Goal: Register for event/course

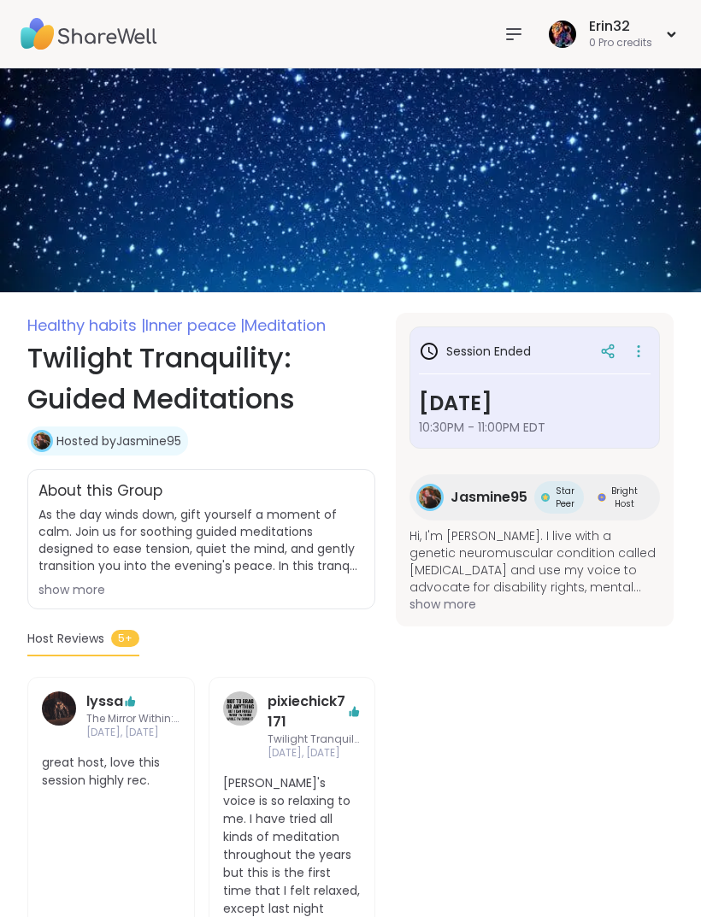
click at [509, 34] on icon at bounding box center [514, 34] width 14 height 10
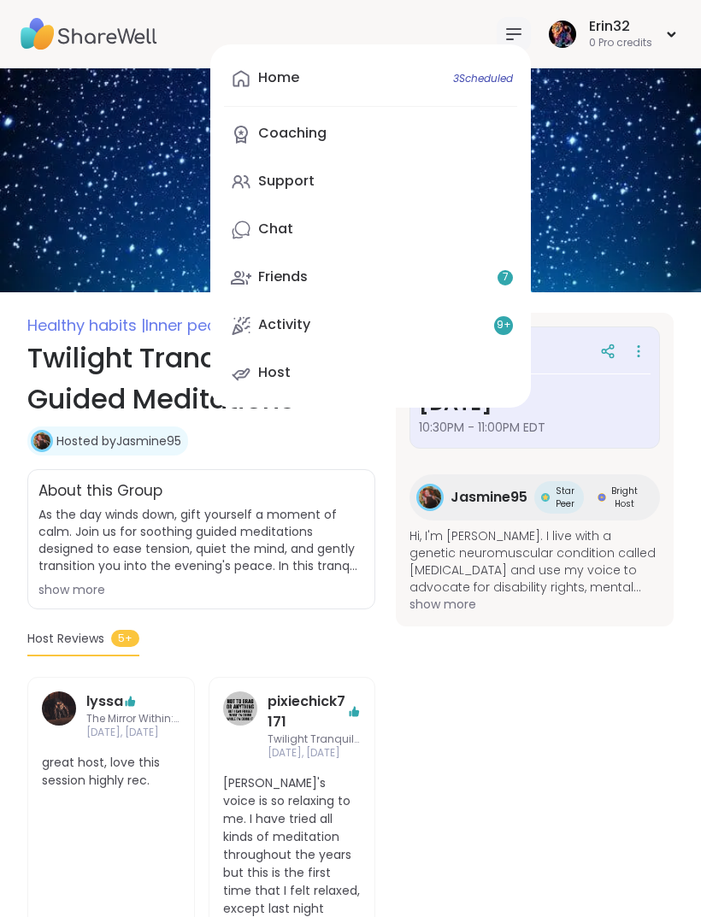
click at [438, 228] on link "Chat" at bounding box center [370, 229] width 293 height 41
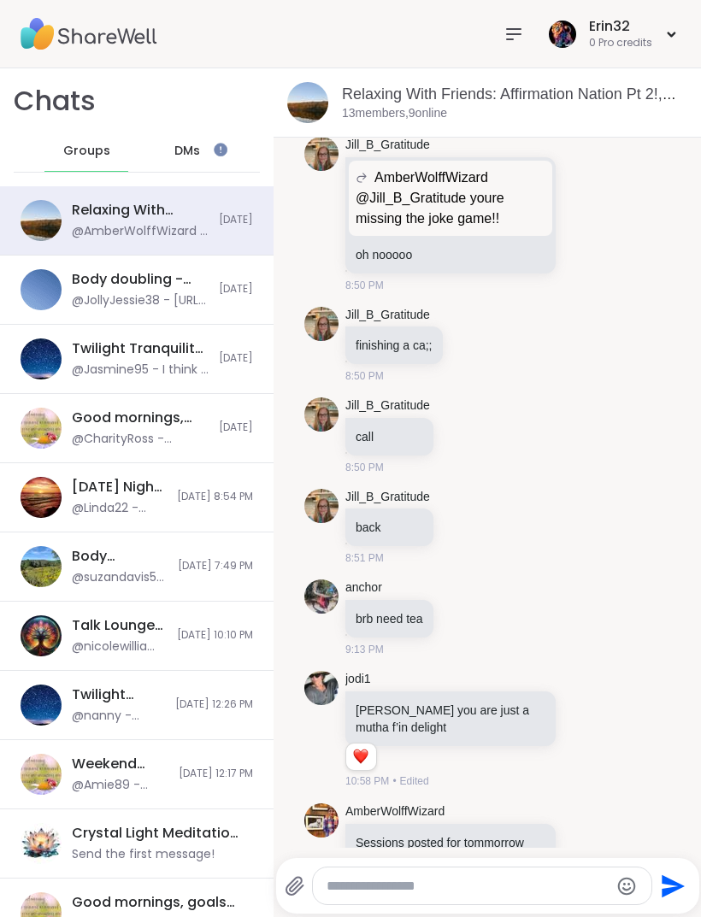
click at [84, 149] on span "Groups" at bounding box center [86, 151] width 47 height 17
click at [99, 157] on span "Groups" at bounding box center [86, 151] width 47 height 17
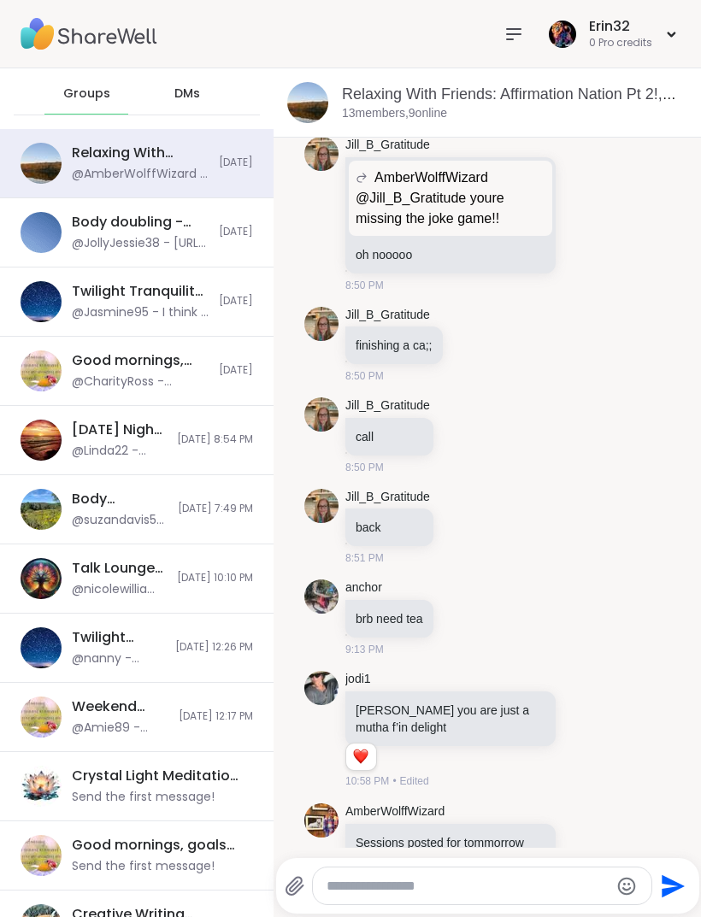
scroll to position [56, 0]
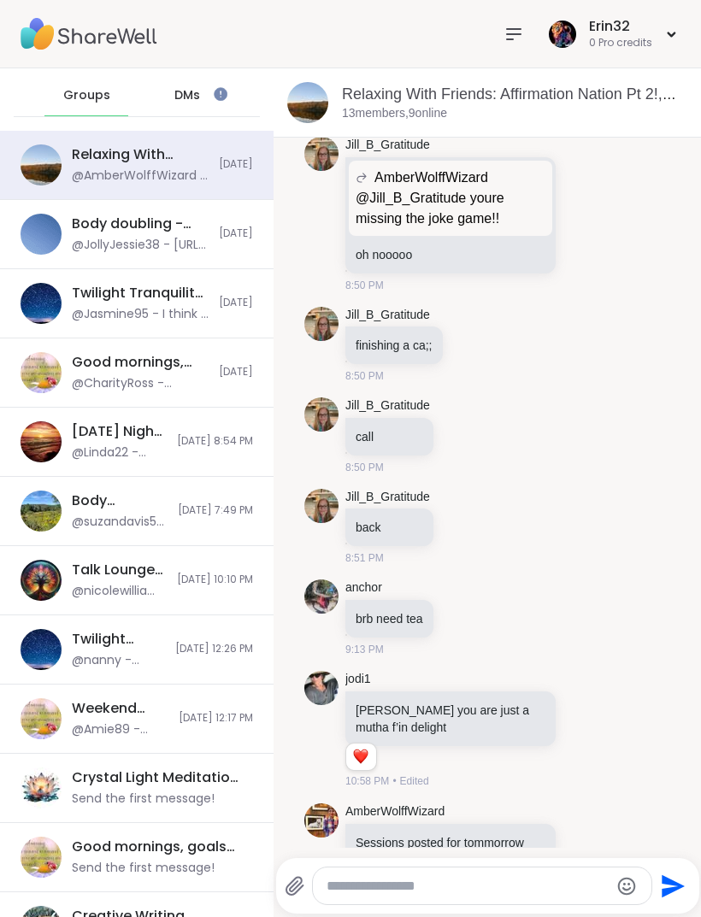
click at [207, 304] on div "Twilight Tranquility: Guided Meditations , [DATE] @Jasmine95 - I think I receiv…" at bounding box center [140, 303] width 137 height 39
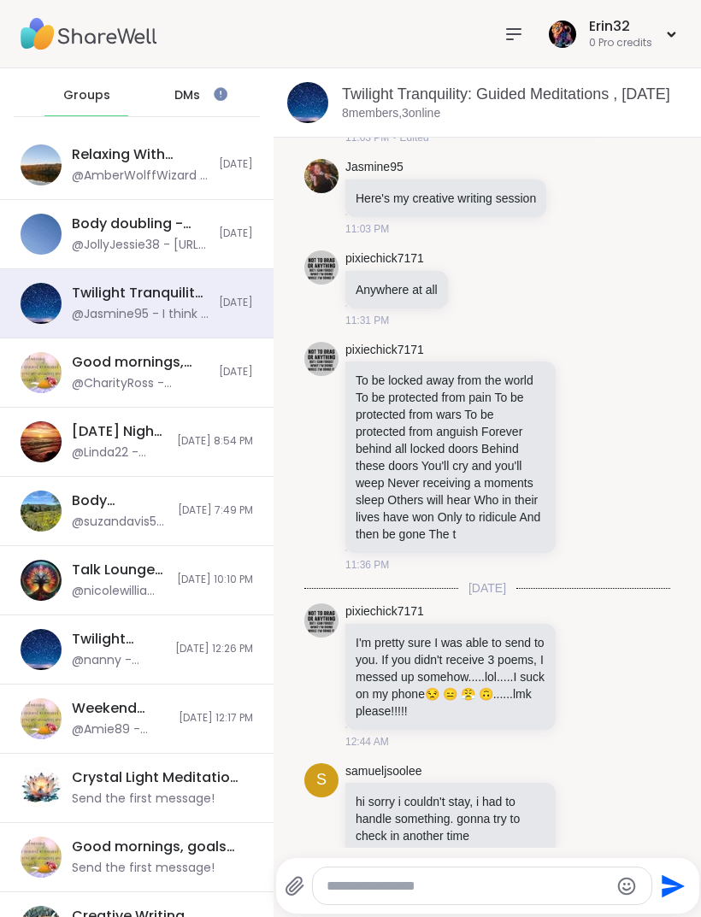
scroll to position [2563, 0]
click at [671, 551] on li "pixiechick7171 To be locked away from the world To be protected from pain To be…" at bounding box center [487, 456] width 395 height 245
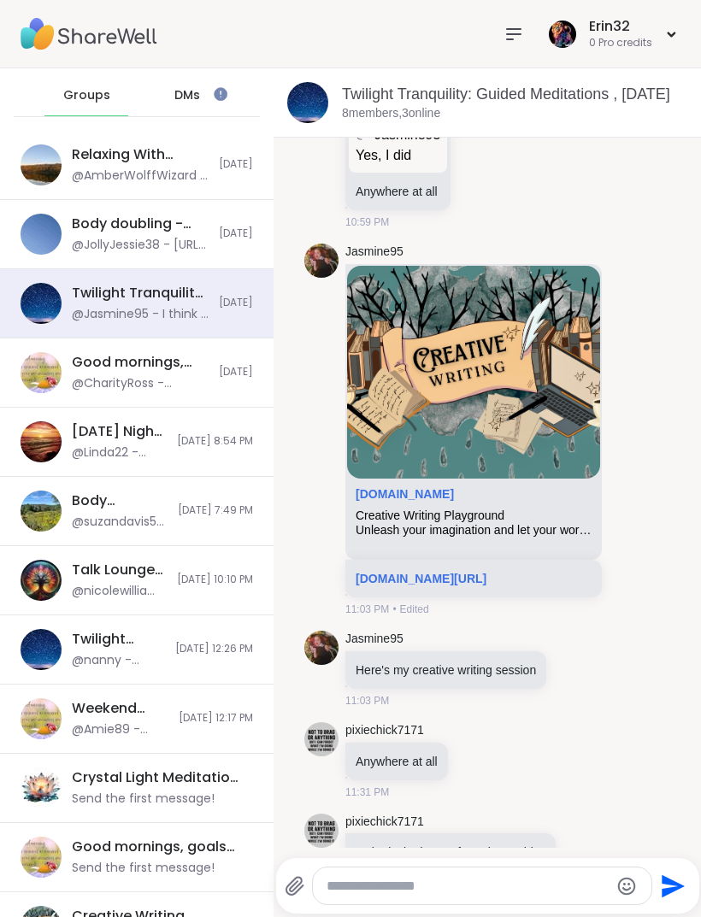
scroll to position [2091, 0]
click at [486, 571] on link "[DOMAIN_NAME][URL]" at bounding box center [420, 578] width 131 height 14
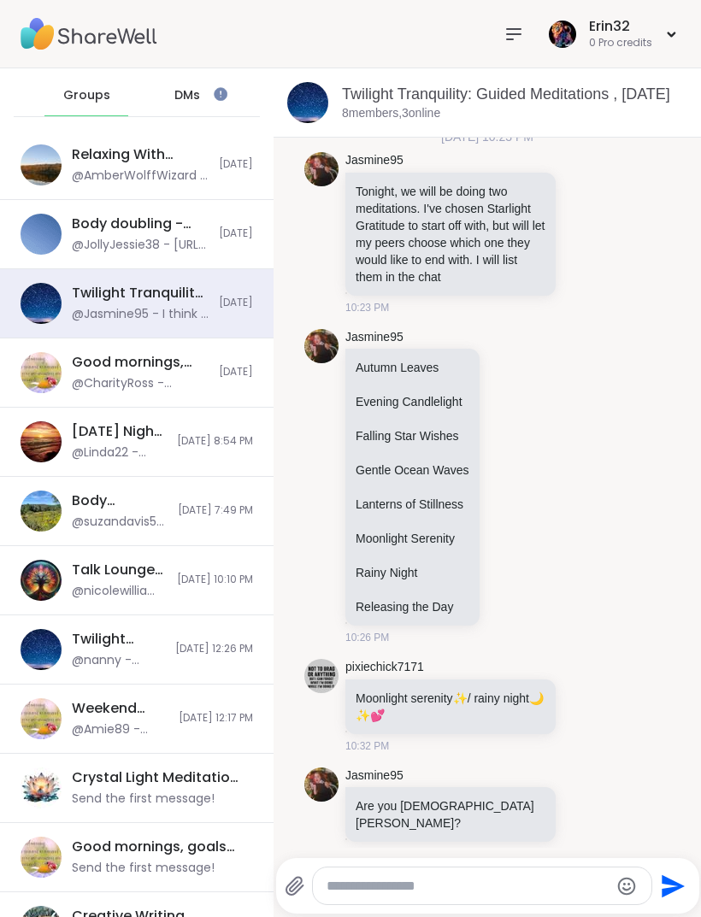
scroll to position [0, 0]
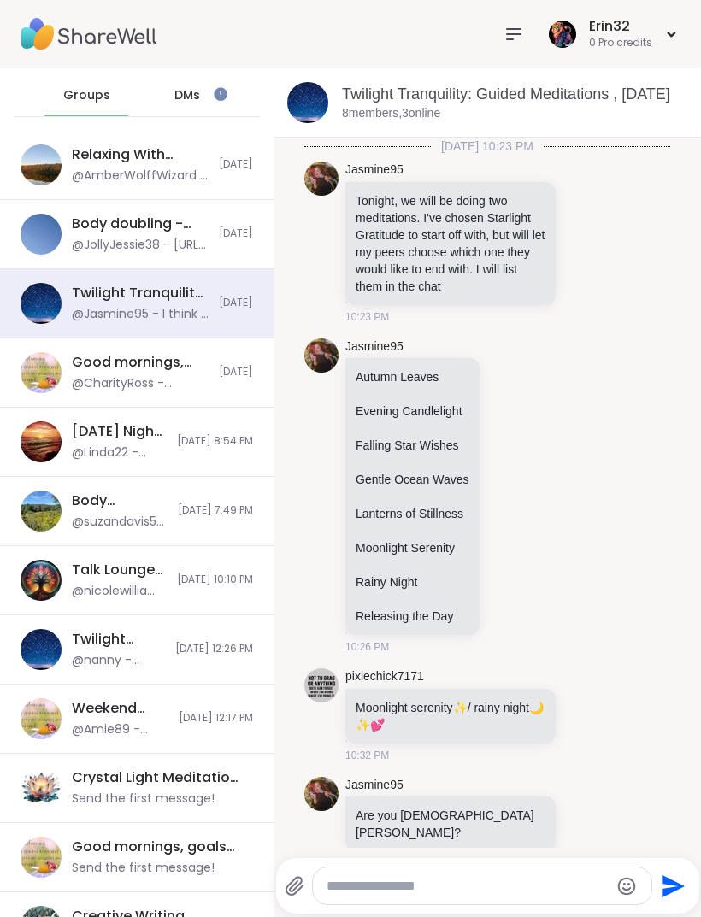
click at [68, 393] on div "Good mornings, Goal and Gratitude's , [DATE] @CharityRoss - [PERSON_NAME] opene…" at bounding box center [136, 372] width 273 height 69
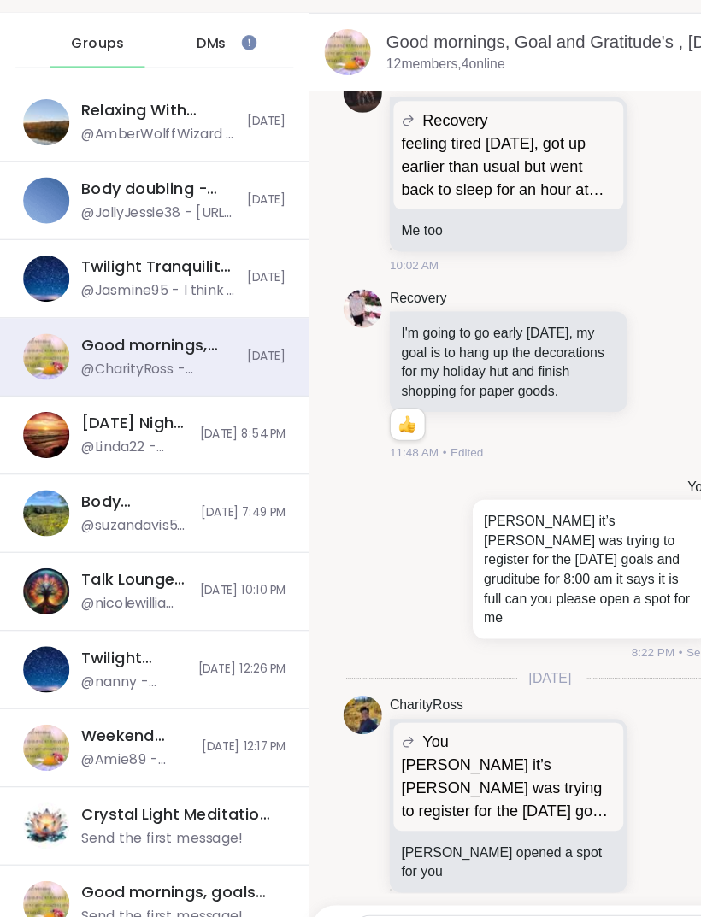
click at [602, 509] on p "[PERSON_NAME] it’s [PERSON_NAME] was trying to register for the [DATE] goals an…" at bounding box center [524, 560] width 190 height 103
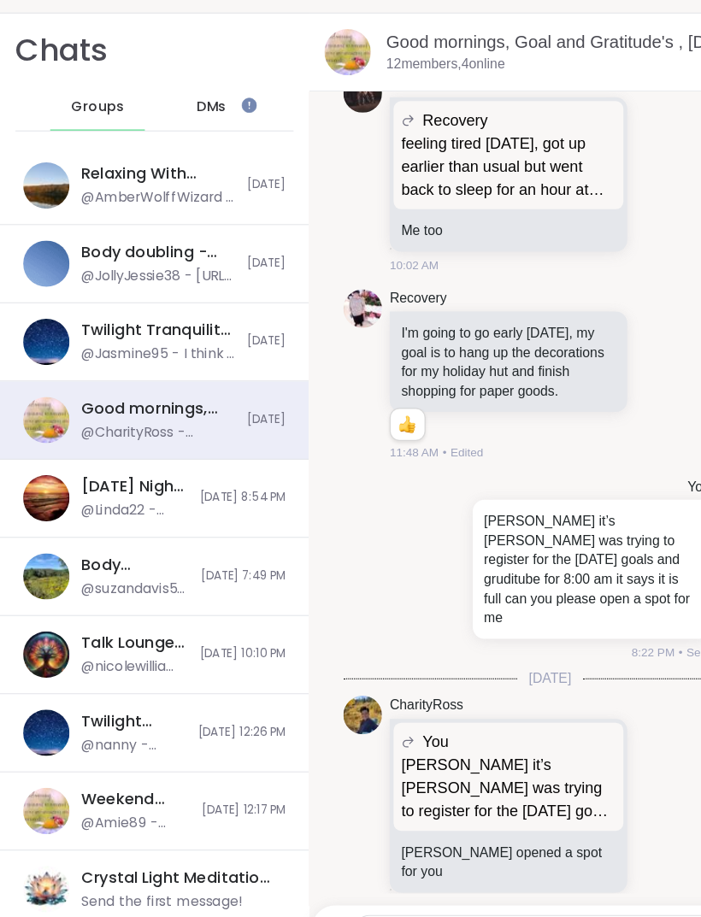
click at [56, 131] on div "Groups" at bounding box center [86, 151] width 84 height 41
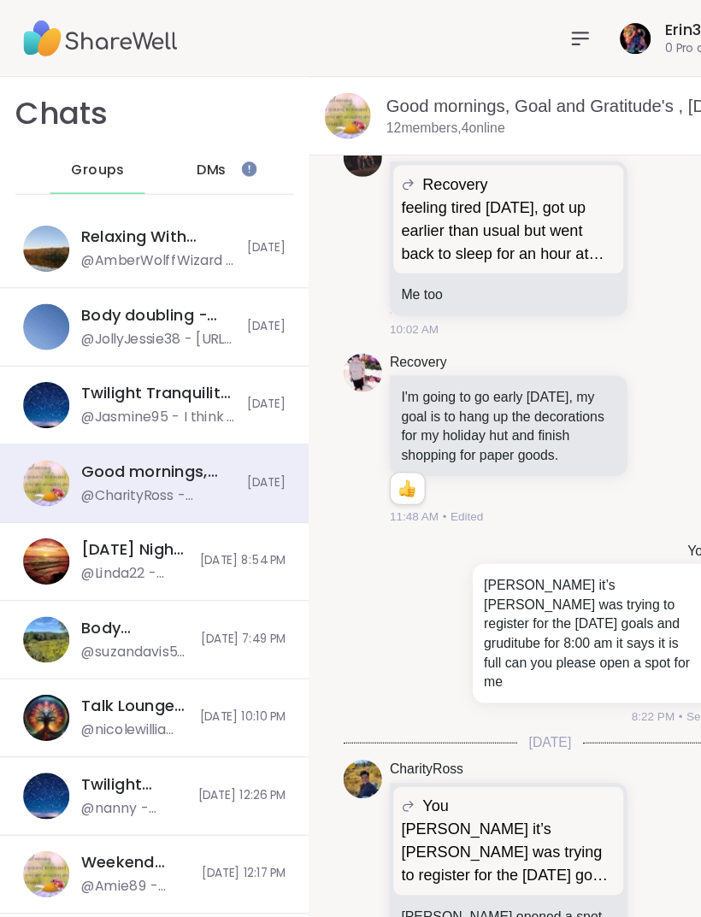
click at [591, 34] on div "Erin32" at bounding box center [620, 26] width 63 height 19
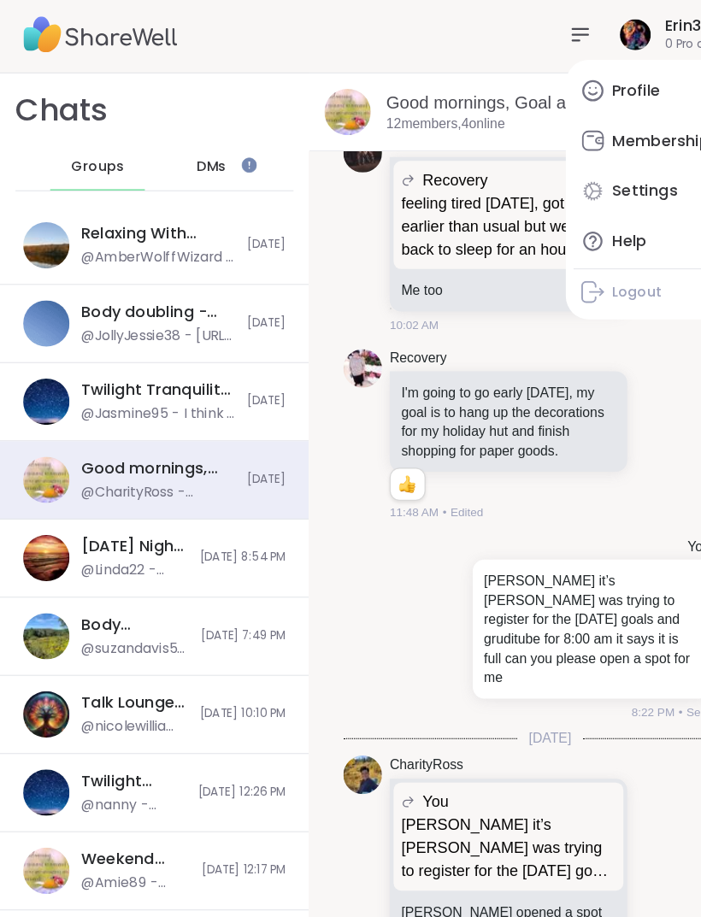
click at [191, 146] on span "DMs" at bounding box center [187, 151] width 26 height 17
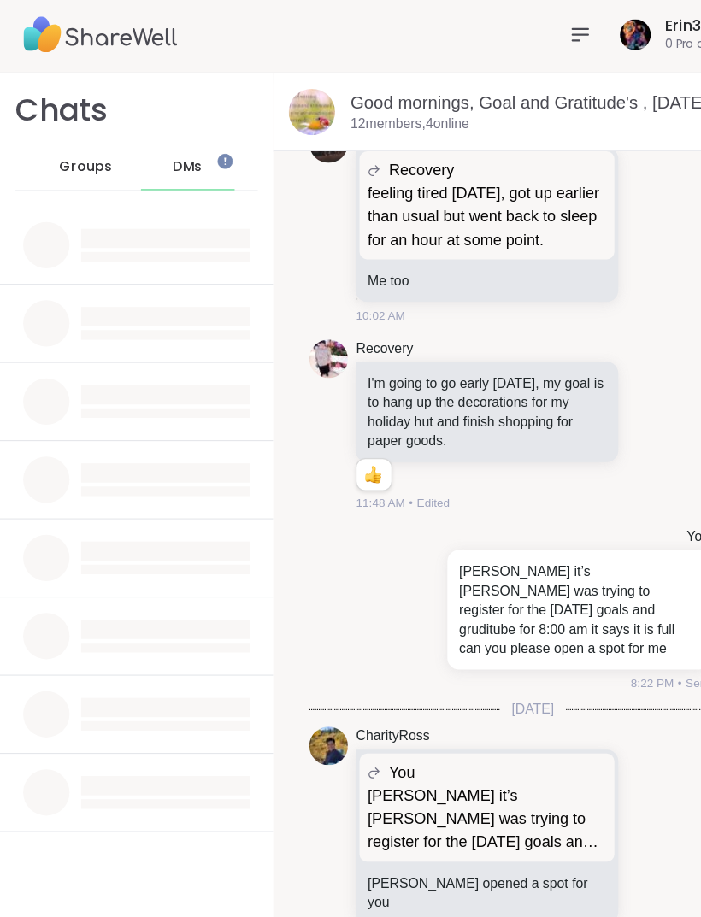
scroll to position [3759, 0]
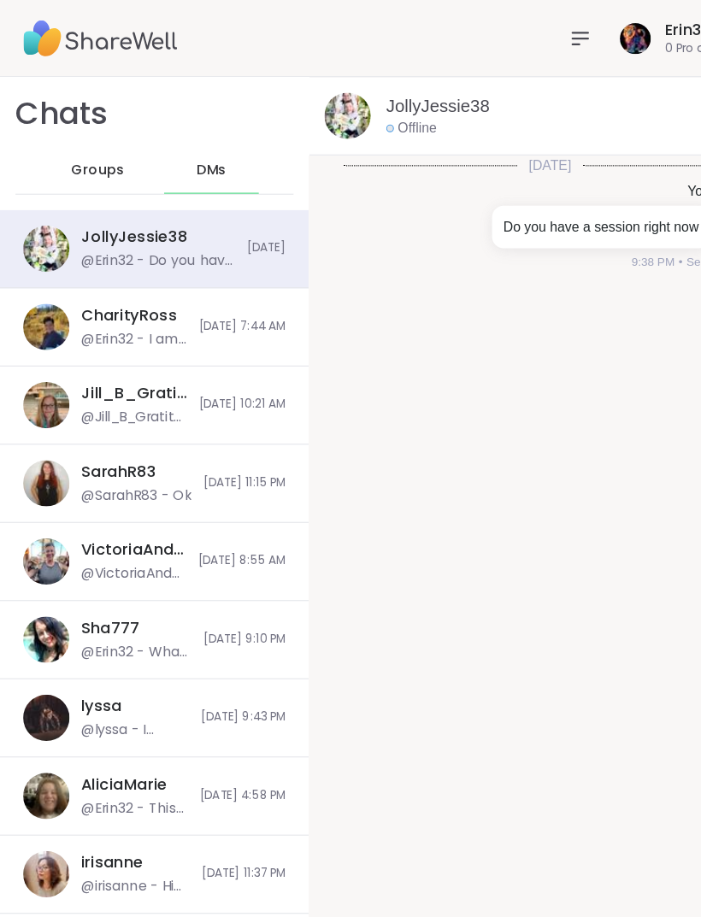
click at [45, 225] on img at bounding box center [41, 220] width 41 height 41
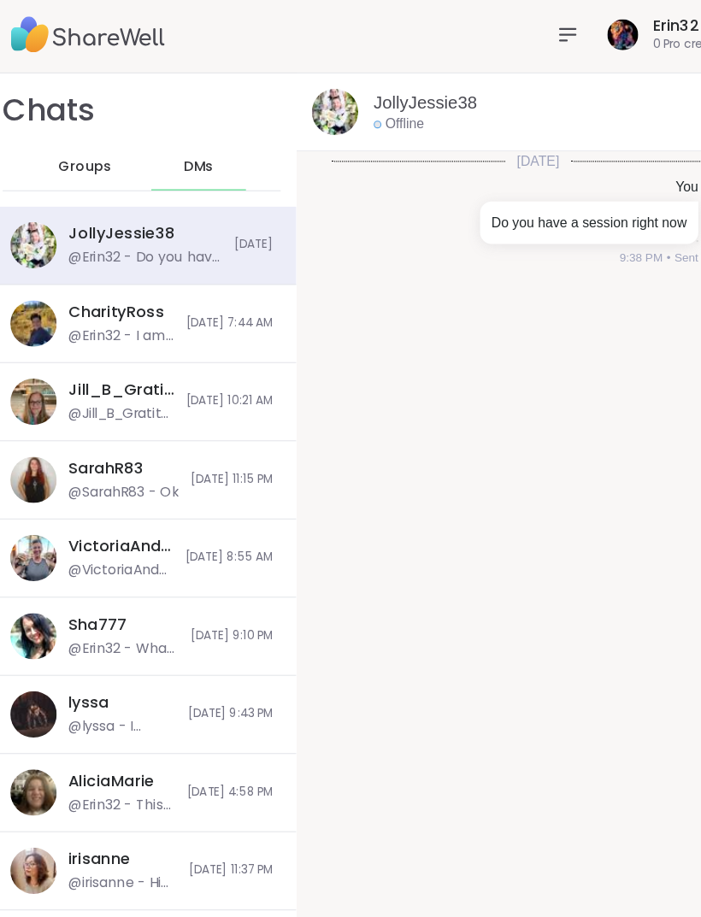
click at [49, 343] on div "Jill_B_Gratitude @Jill_B_Gratitude - [URL][DOMAIN_NAME] [DATE] 10:21 AM" at bounding box center [136, 359] width 273 height 69
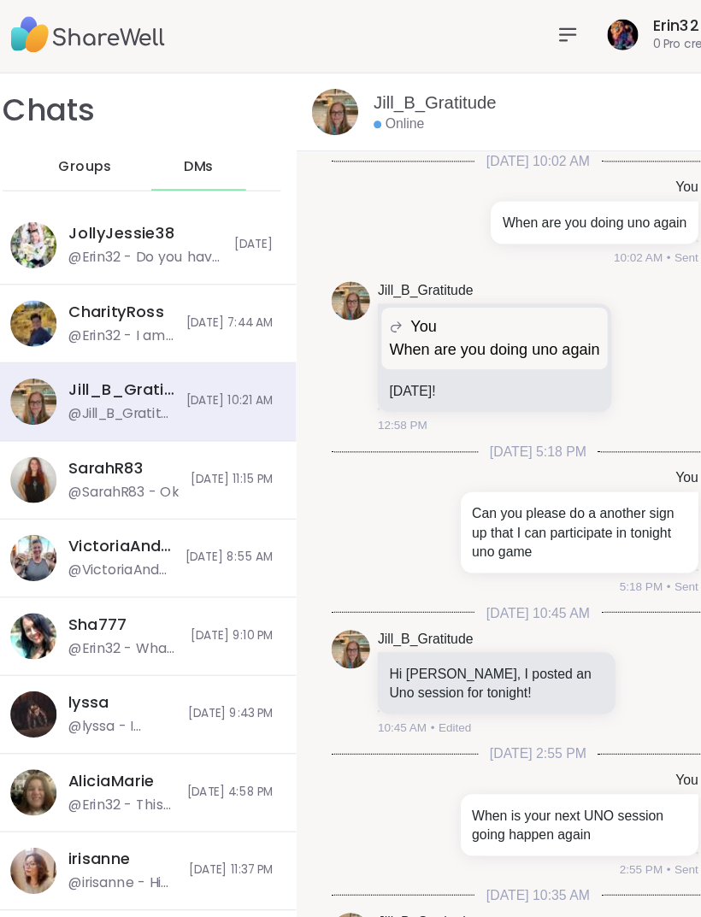
scroll to position [1486, 0]
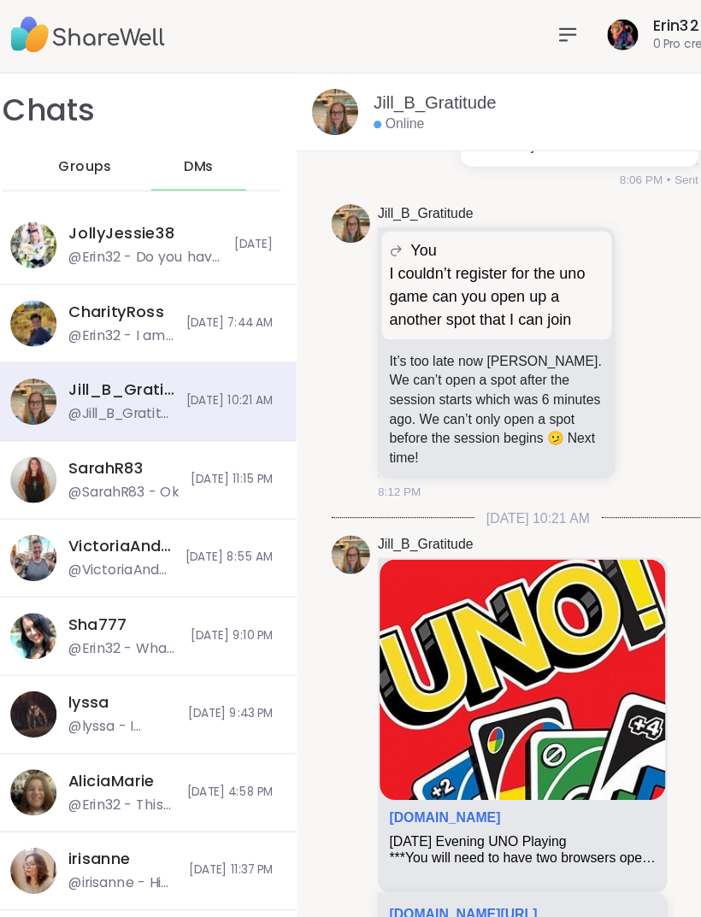
click at [486, 806] on link "[DOMAIN_NAME][URL]" at bounding box center [420, 813] width 131 height 14
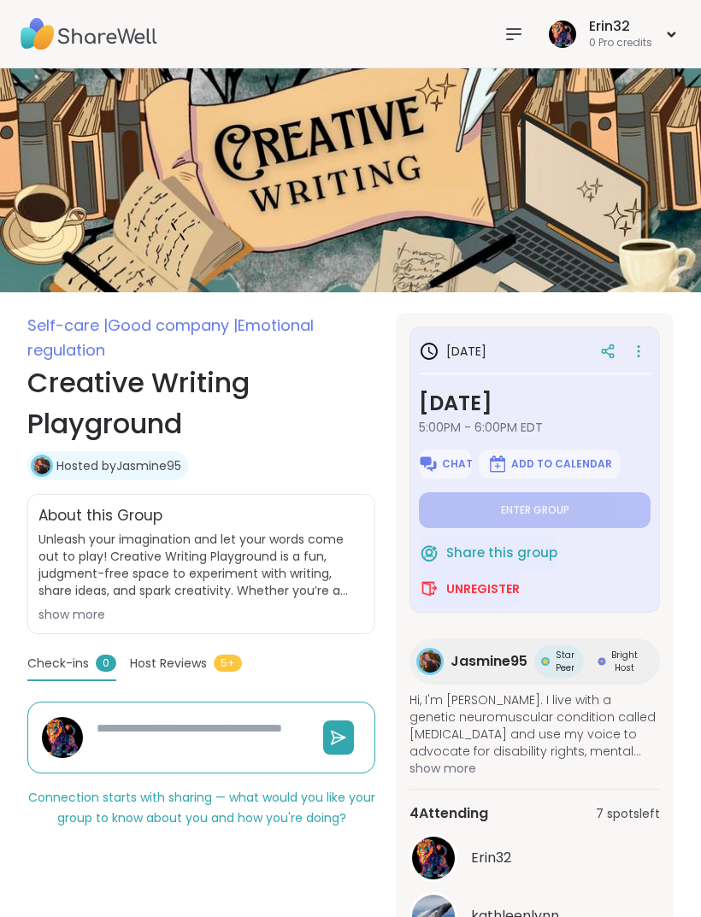
type textarea "*"
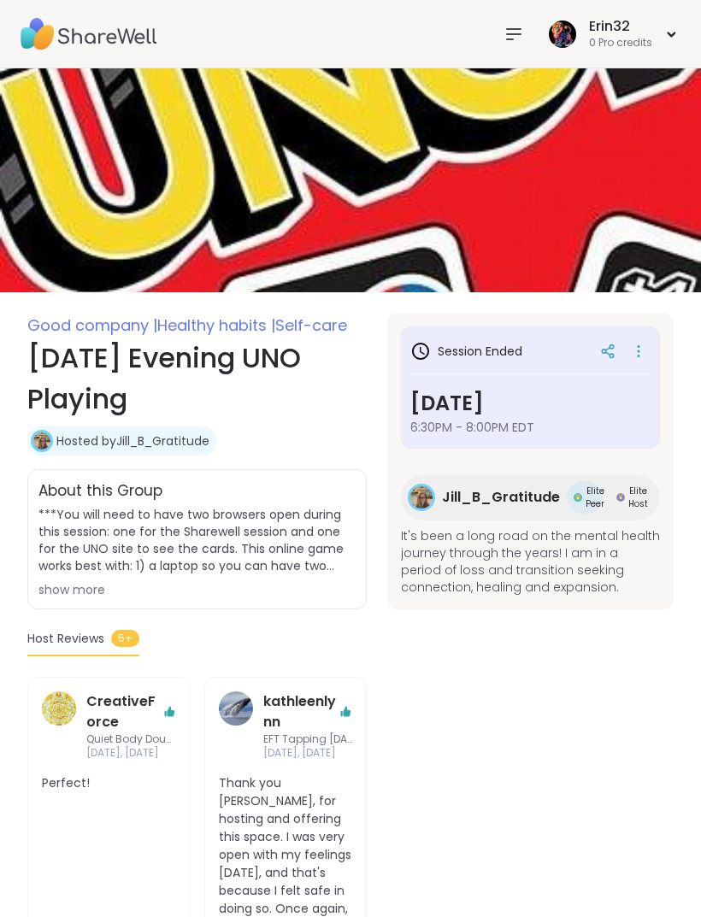
click at [671, 26] on div "Erin32 0 Pro credits" at bounding box center [612, 34] width 136 height 40
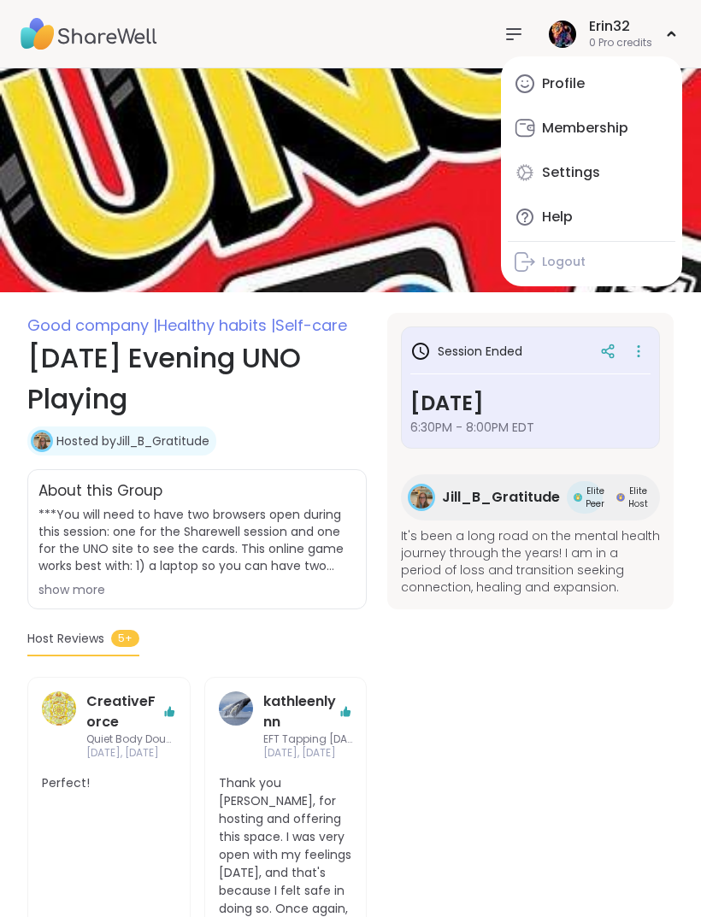
click at [515, 36] on icon at bounding box center [513, 34] width 21 height 21
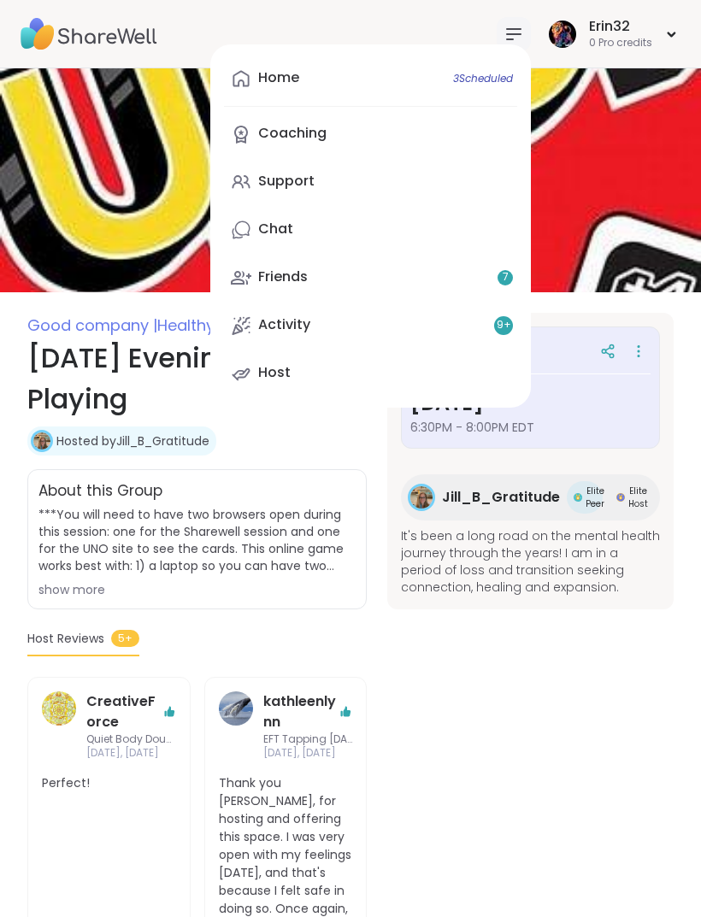
click at [502, 82] on span "3 Scheduled" at bounding box center [483, 79] width 60 height 14
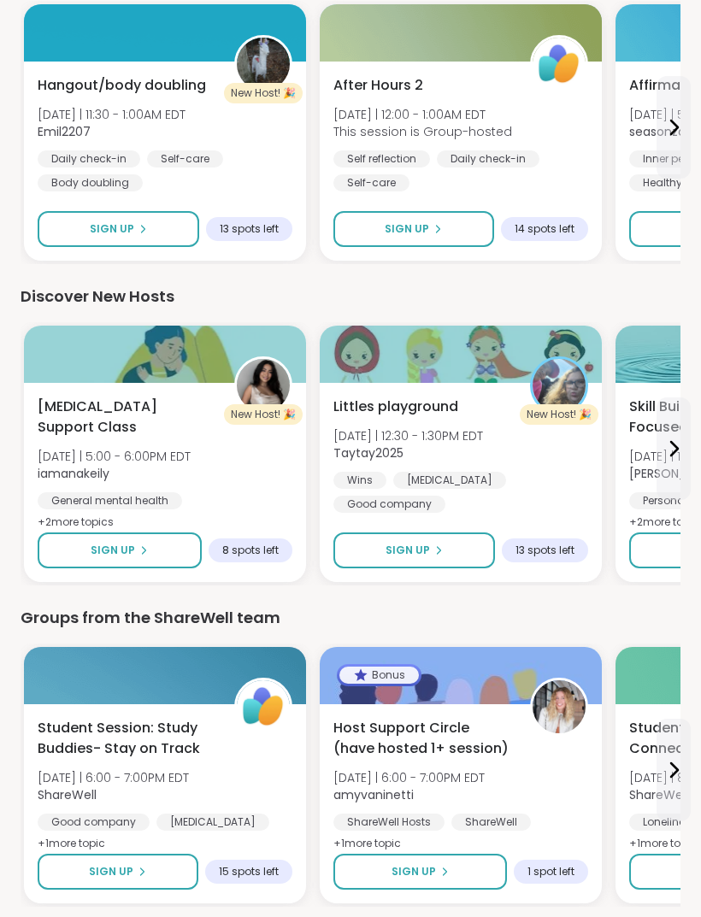
scroll to position [1990, 0]
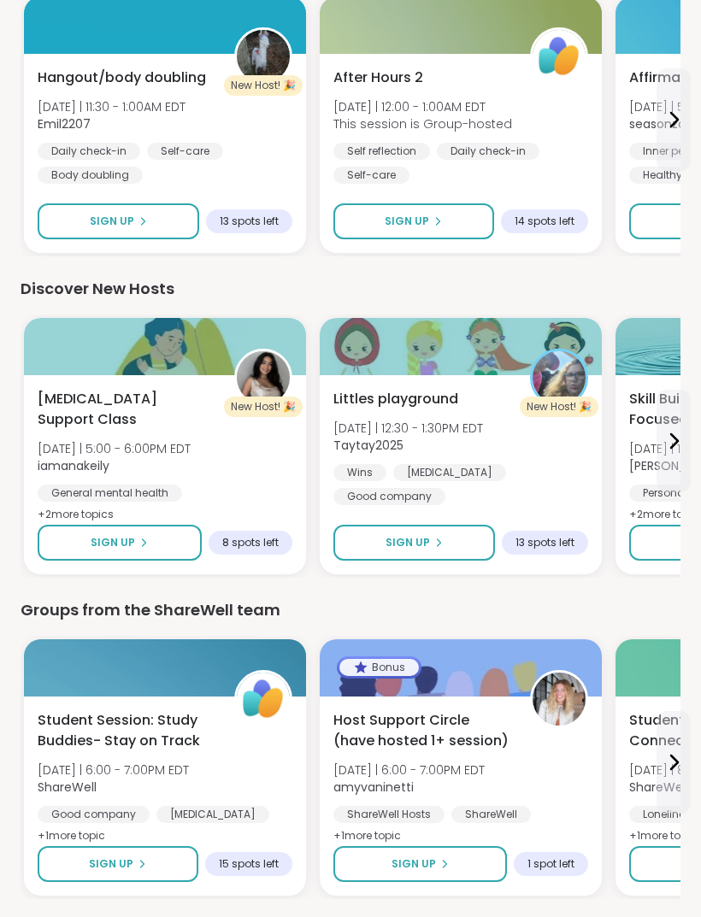
click at [518, 501] on div "Littles playground Fri 10/10 | 12:30 - 1:30PM EDT Taytay2025 Wins ADHD Good com…" at bounding box center [461, 474] width 282 height 199
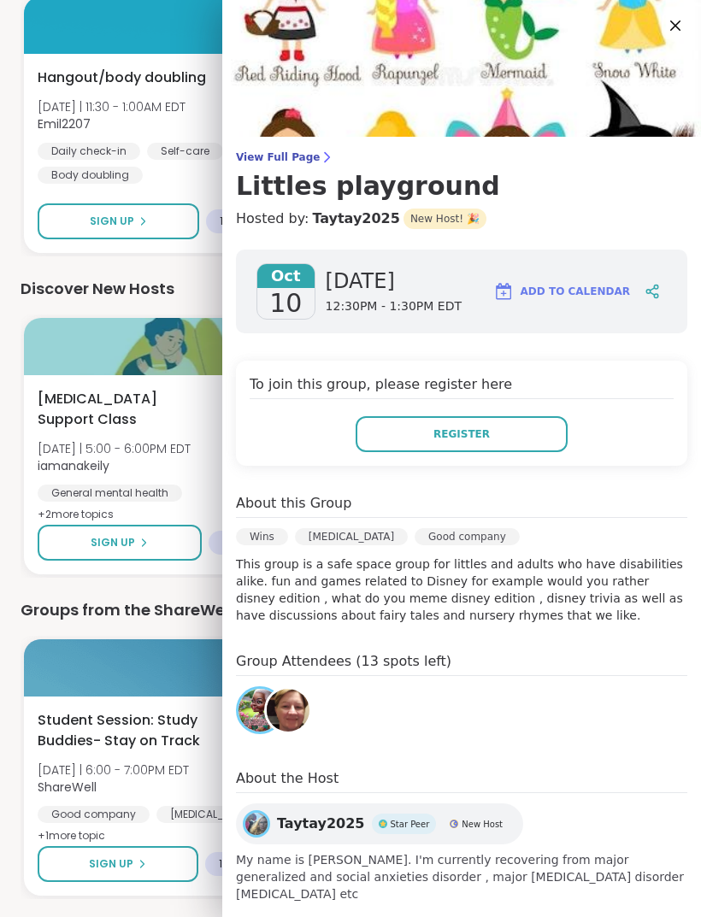
click at [550, 434] on button "Register" at bounding box center [461, 434] width 212 height 36
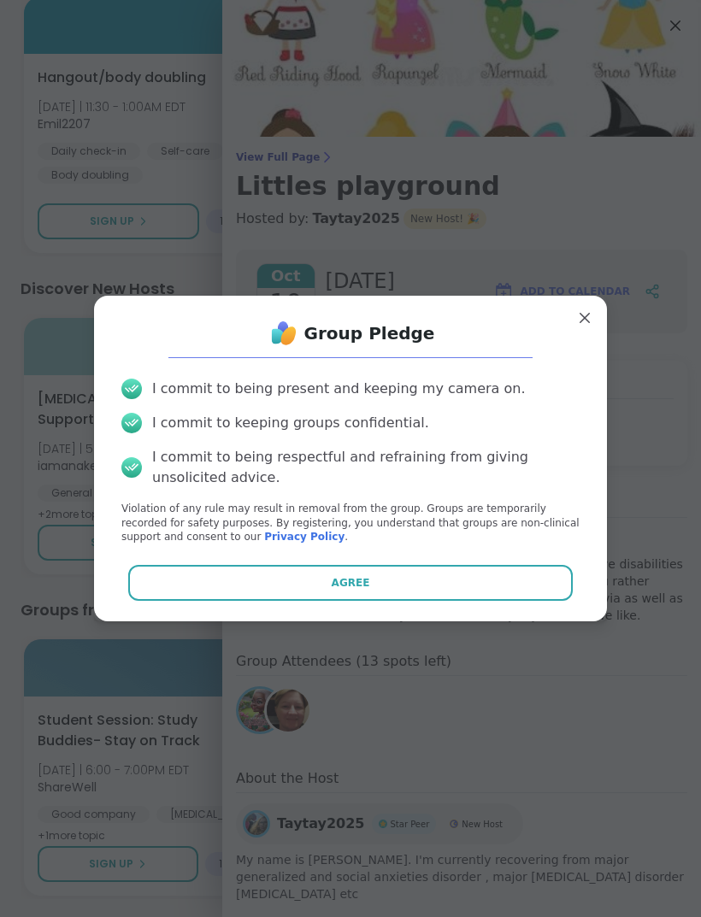
click at [512, 601] on button "Agree" at bounding box center [350, 583] width 445 height 36
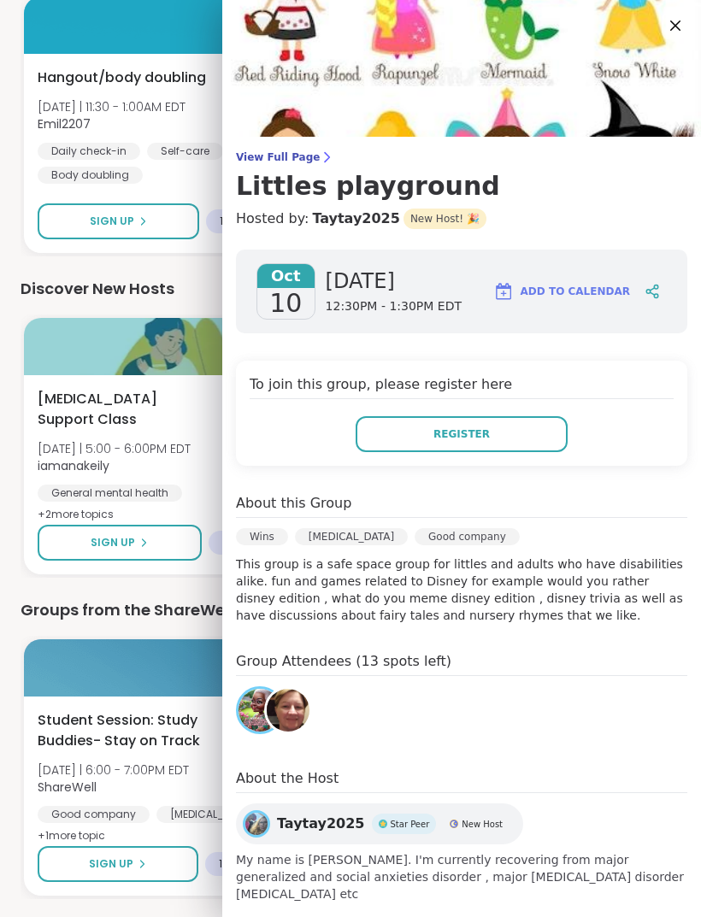
click at [185, 484] on div "Postpartum Support Class Thu 10/9 | 5:00 - 6:00PM EDT iamanakeily General menta…" at bounding box center [165, 457] width 255 height 137
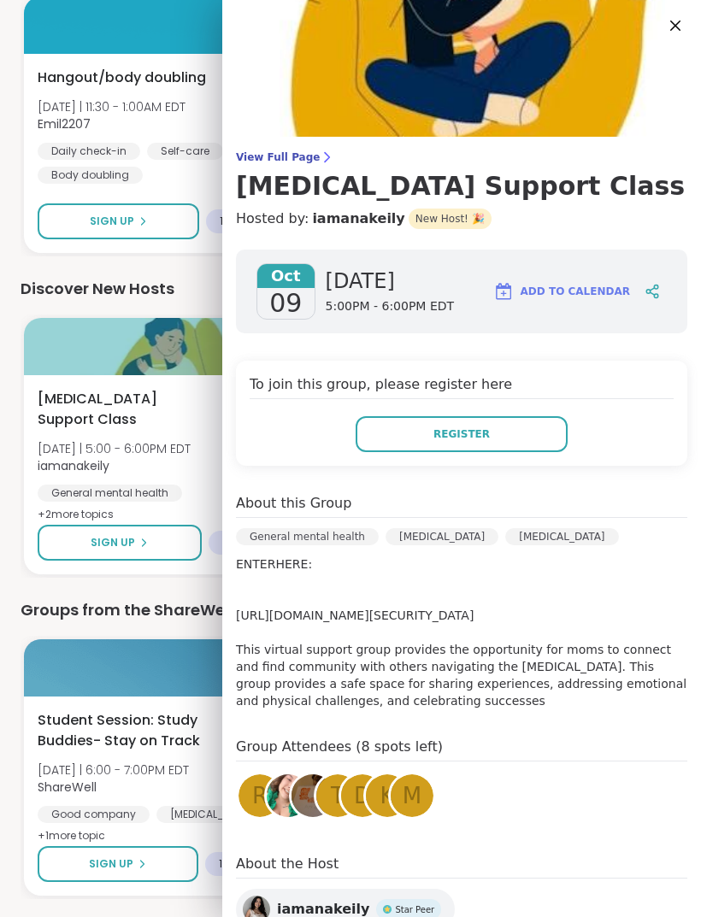
click at [189, 454] on span "Thu 10/9 | 5:00 - 6:00PM EDT" at bounding box center [114, 448] width 153 height 17
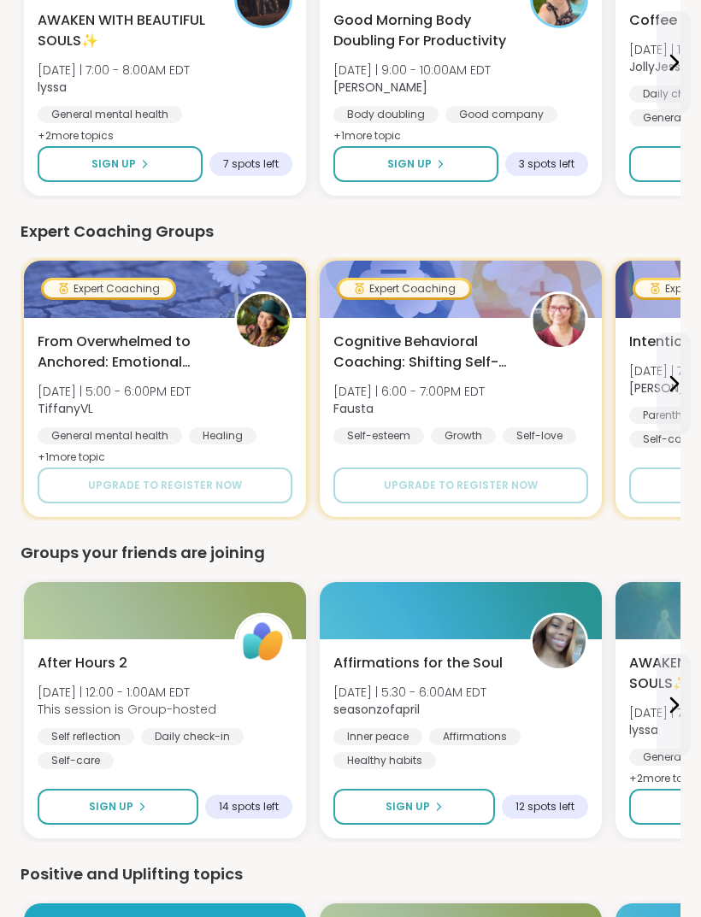
scroll to position [1073, 0]
